Goal: Transaction & Acquisition: Purchase product/service

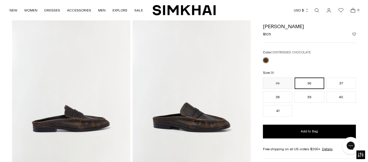
scroll to position [15, 0]
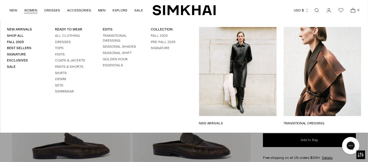
click at [242, 121] on link "NEW ARRIVALS" at bounding box center [238, 123] width 78 height 5
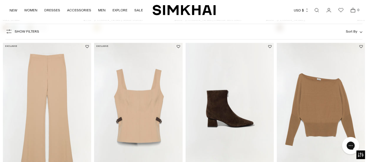
scroll to position [720, 0]
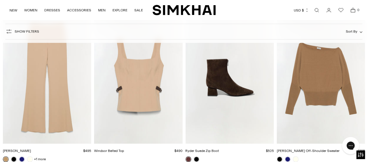
click at [0, 0] on img "Ryder Suede Zip Boot" at bounding box center [0, 0] width 0 height 0
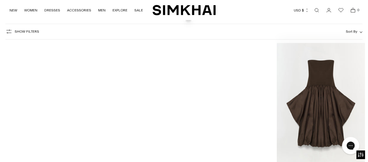
scroll to position [6462, 0]
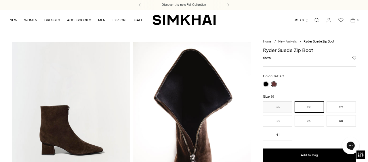
drag, startPoint x: 371, startPoint y: 18, endPoint x: 364, endPoint y: 14, distance: 8.3
